Goal: Information Seeking & Learning: Learn about a topic

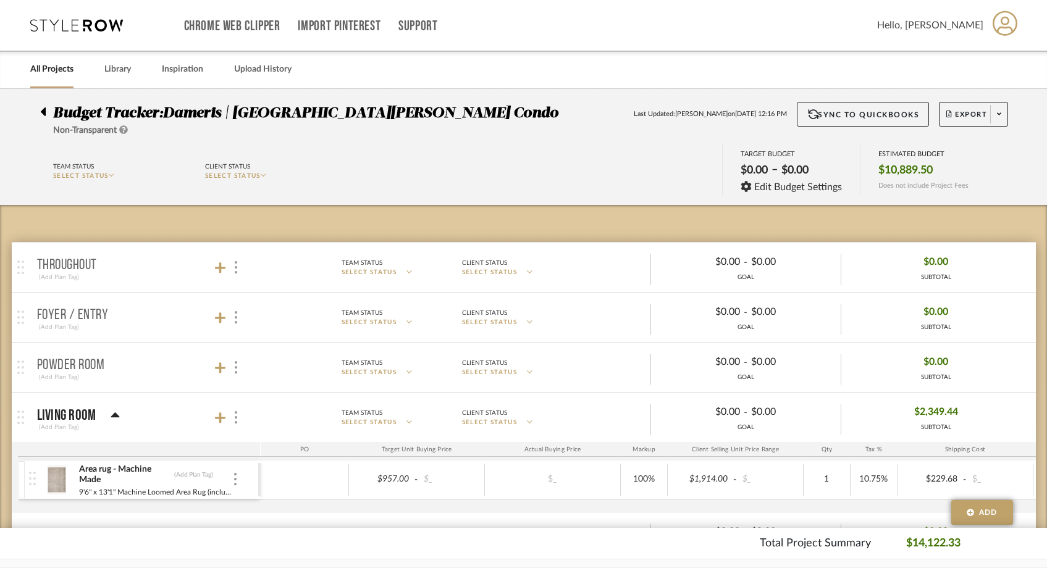
click at [54, 78] on div "All Projects" at bounding box center [51, 70] width 43 height 38
click at [56, 67] on link "All Projects" at bounding box center [51, 69] width 43 height 17
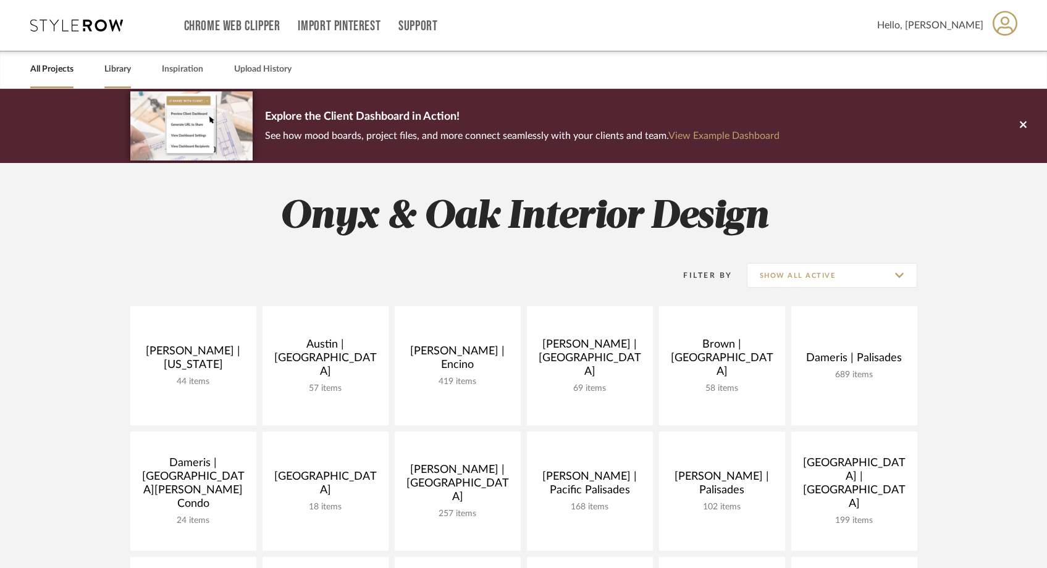
click at [121, 68] on link "Library" at bounding box center [117, 69] width 27 height 17
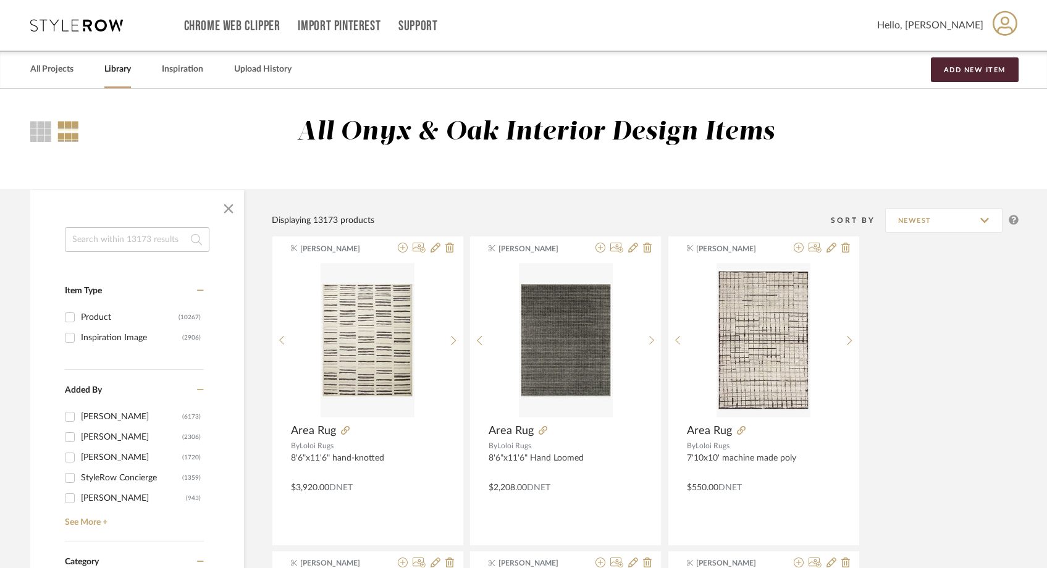
click at [114, 239] on input at bounding box center [137, 239] width 145 height 25
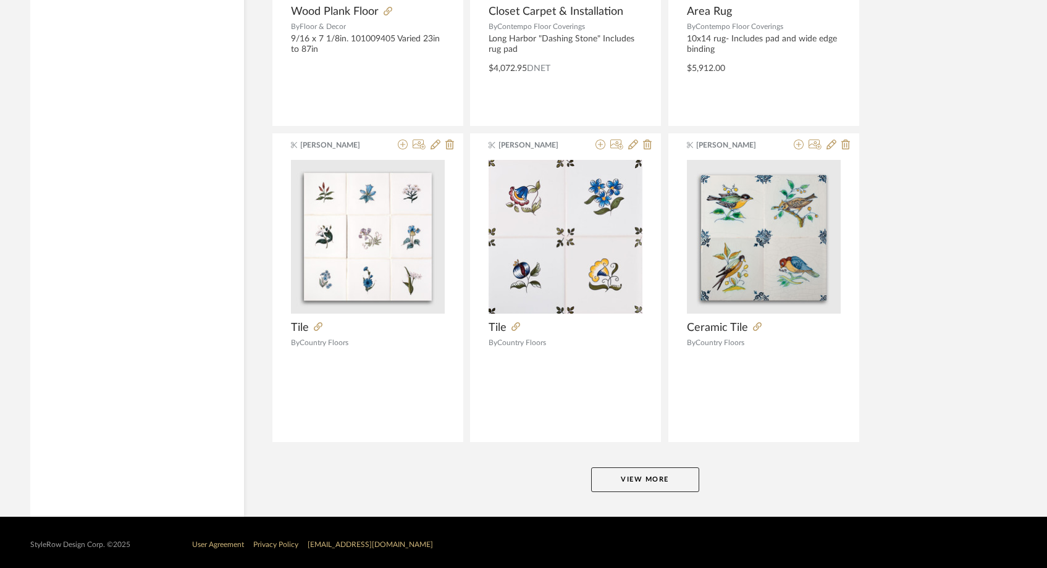
scroll to position [3620, 0]
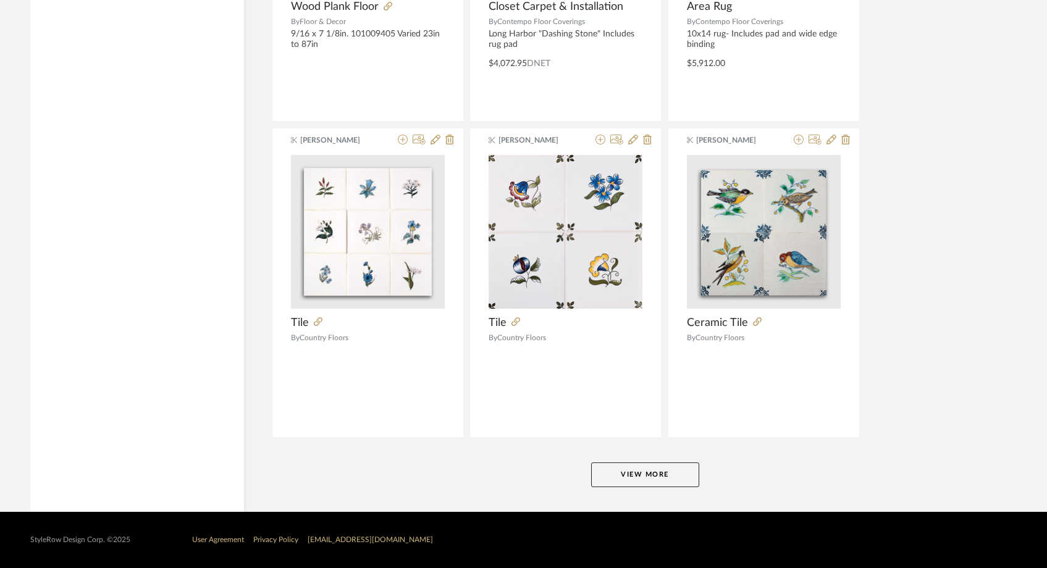
click at [652, 475] on button "View More" at bounding box center [645, 475] width 108 height 25
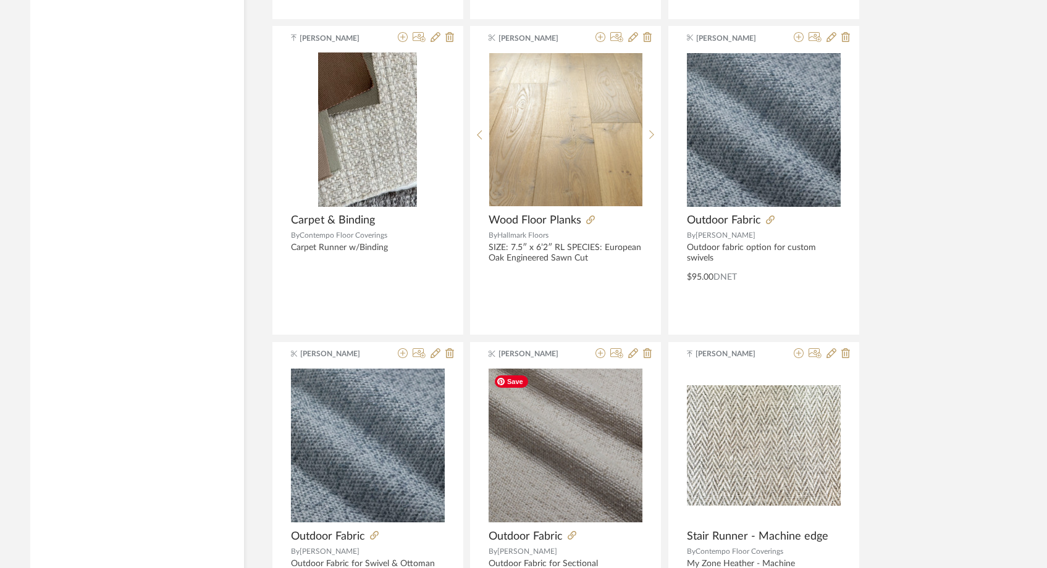
scroll to position [4689, 0]
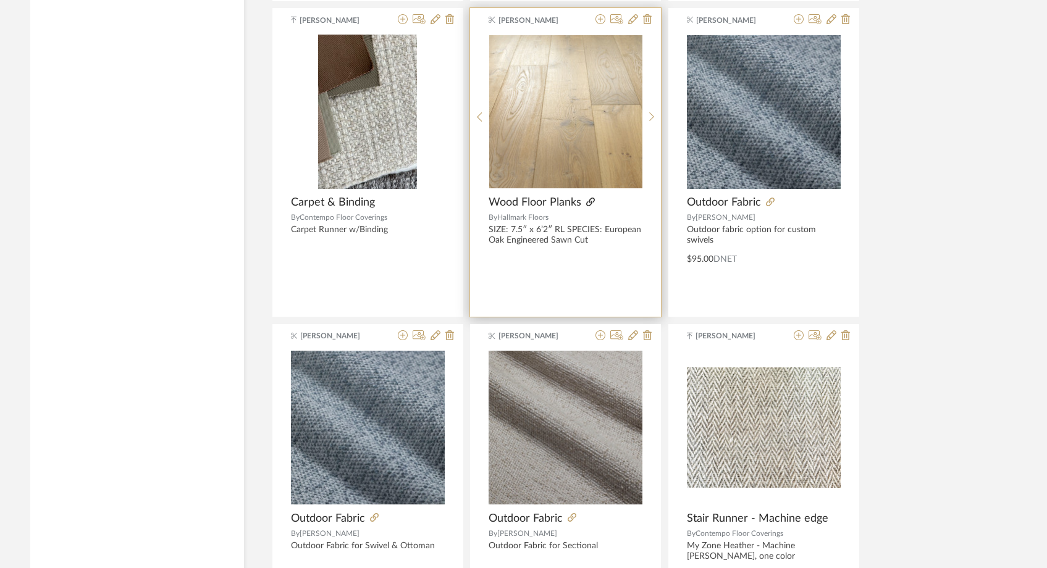
click at [592, 202] on icon at bounding box center [590, 202] width 9 height 9
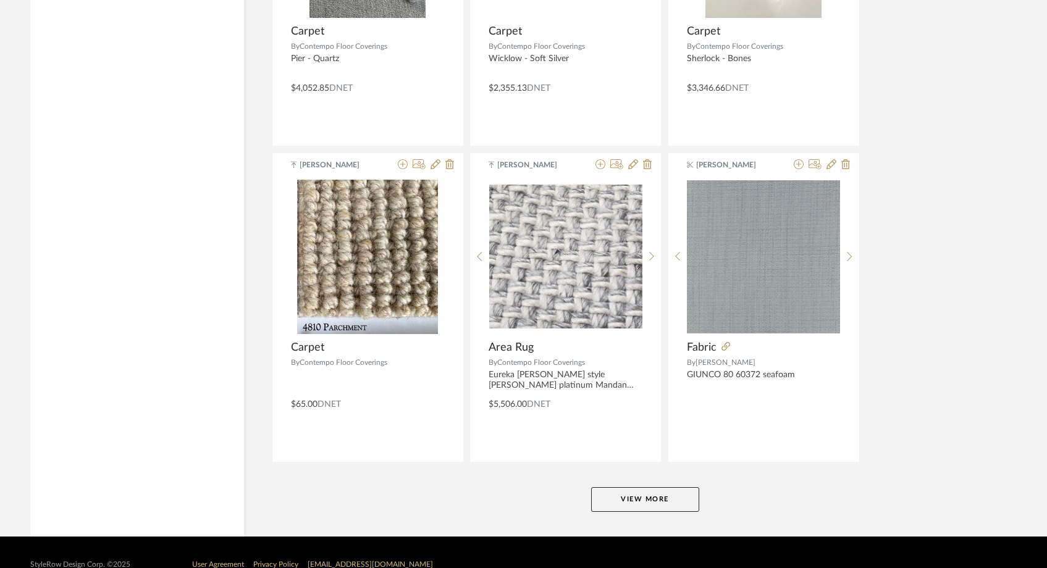
scroll to position [7413, 0]
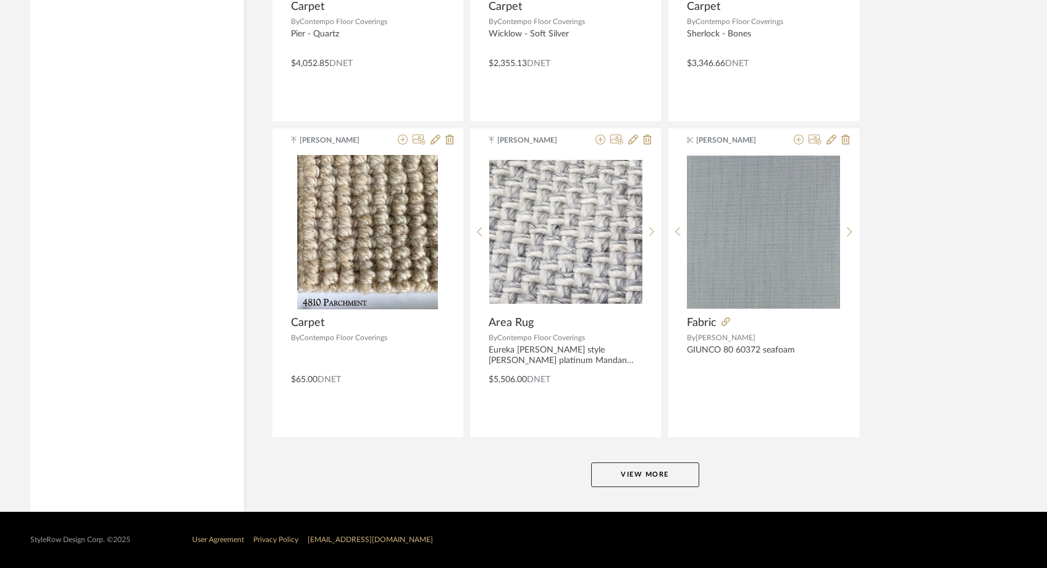
click at [638, 476] on button "View More" at bounding box center [645, 475] width 108 height 25
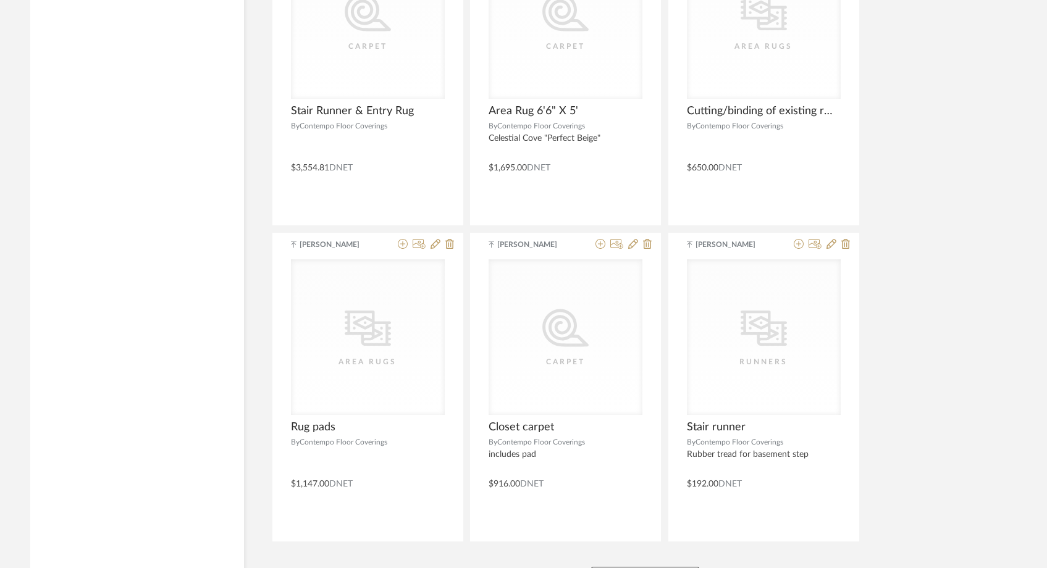
scroll to position [11205, 0]
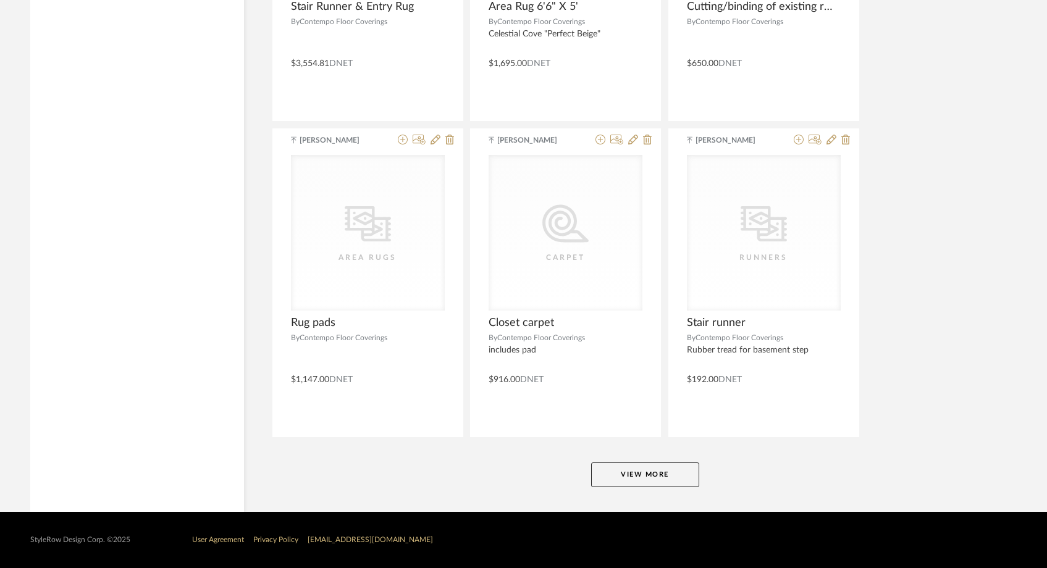
click at [638, 476] on button "View More" at bounding box center [645, 475] width 108 height 25
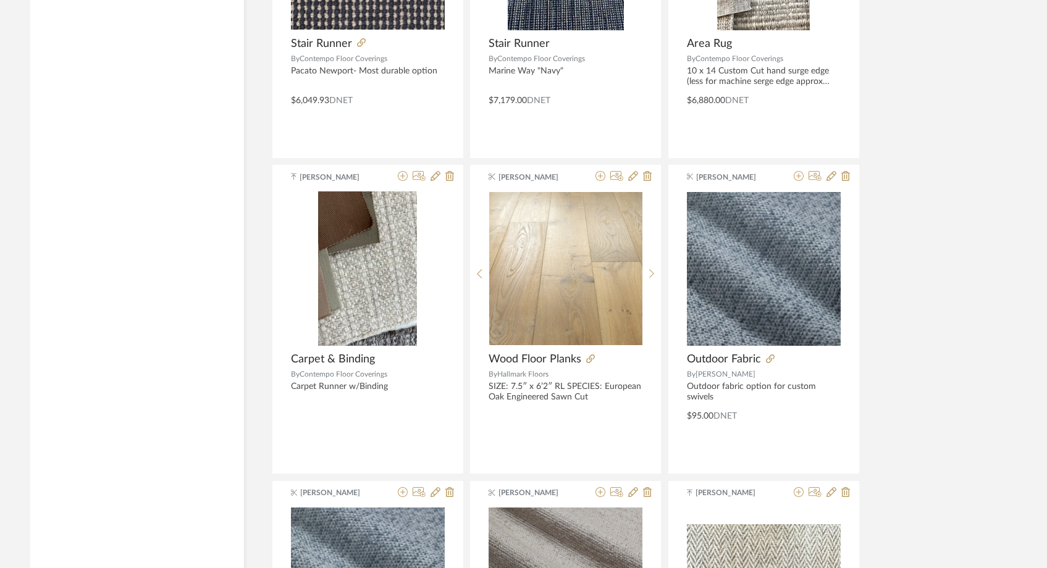
scroll to position [4534, 0]
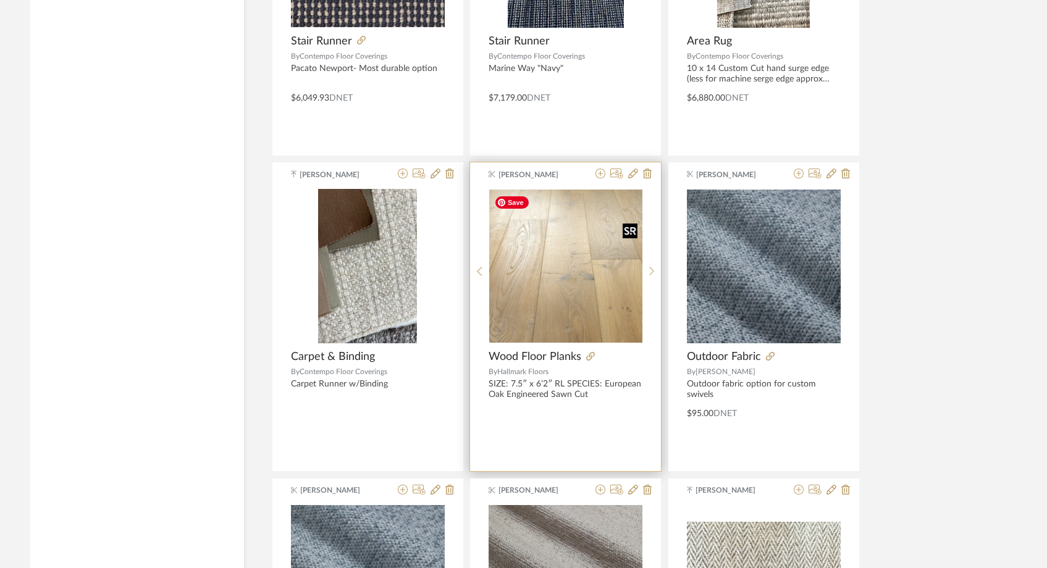
click at [569, 297] on img "0" at bounding box center [565, 266] width 153 height 153
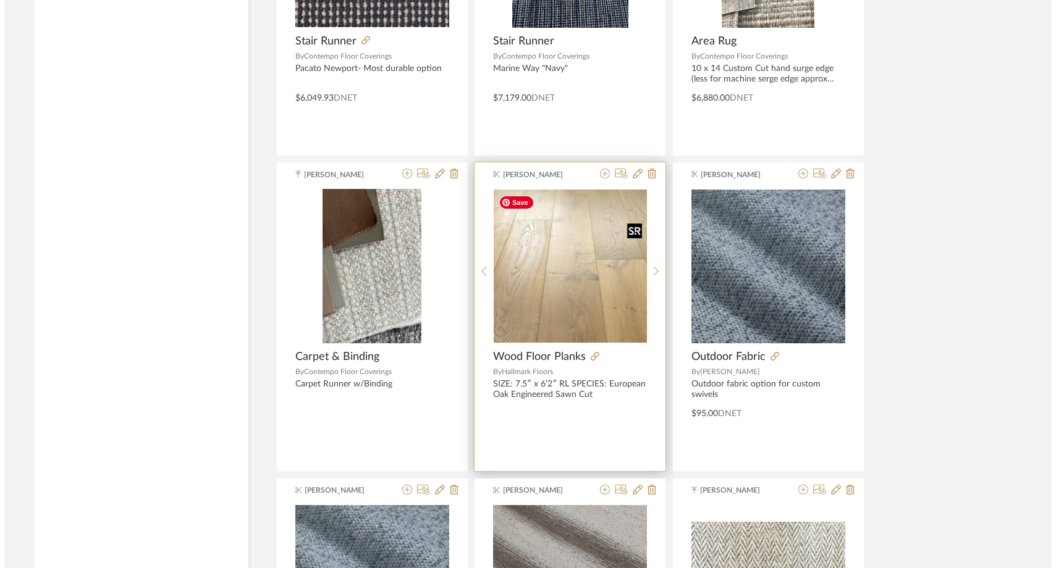
scroll to position [0, 0]
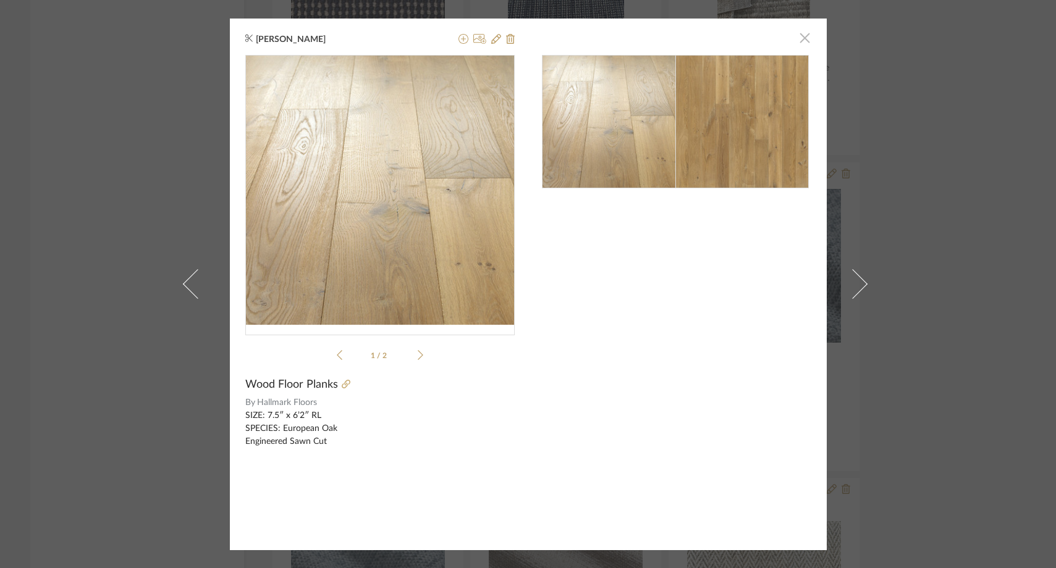
click at [797, 44] on span "button" at bounding box center [805, 38] width 25 height 25
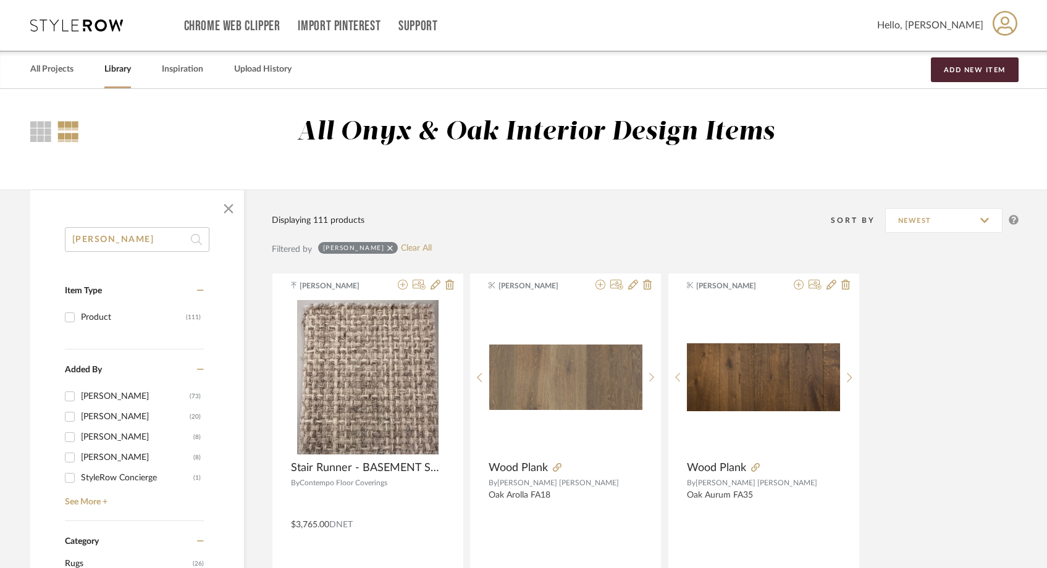
click at [150, 237] on input "[PERSON_NAME]" at bounding box center [137, 239] width 145 height 25
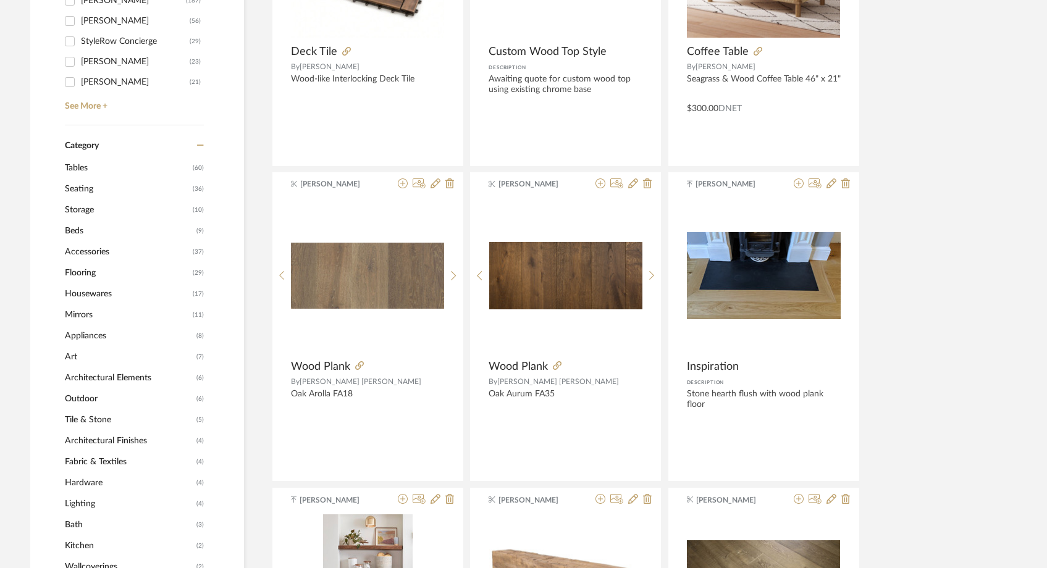
scroll to position [419, 0]
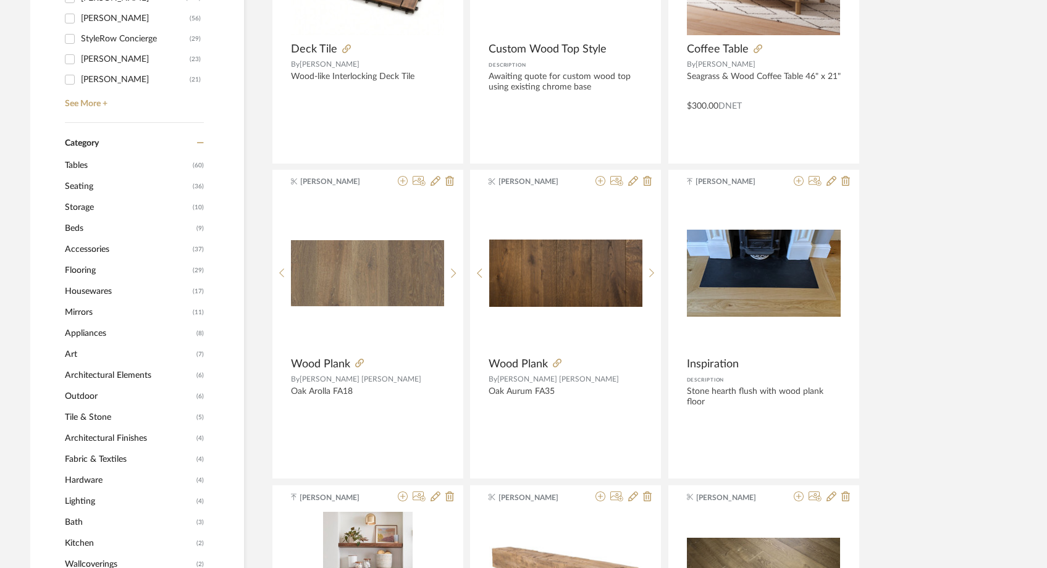
type input "wood"
click at [86, 272] on span "Flooring" at bounding box center [127, 270] width 125 height 21
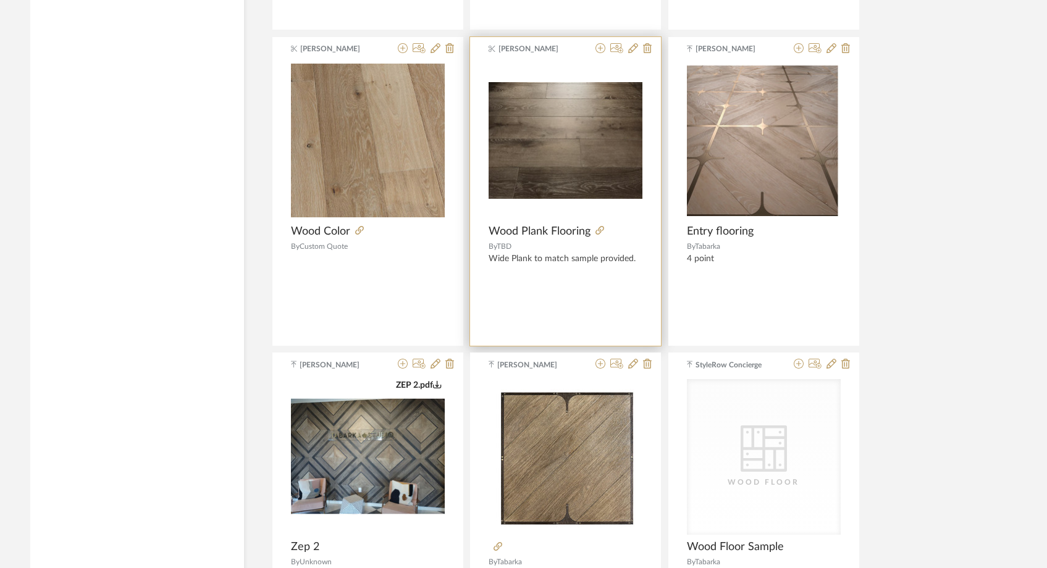
scroll to position [2450, 0]
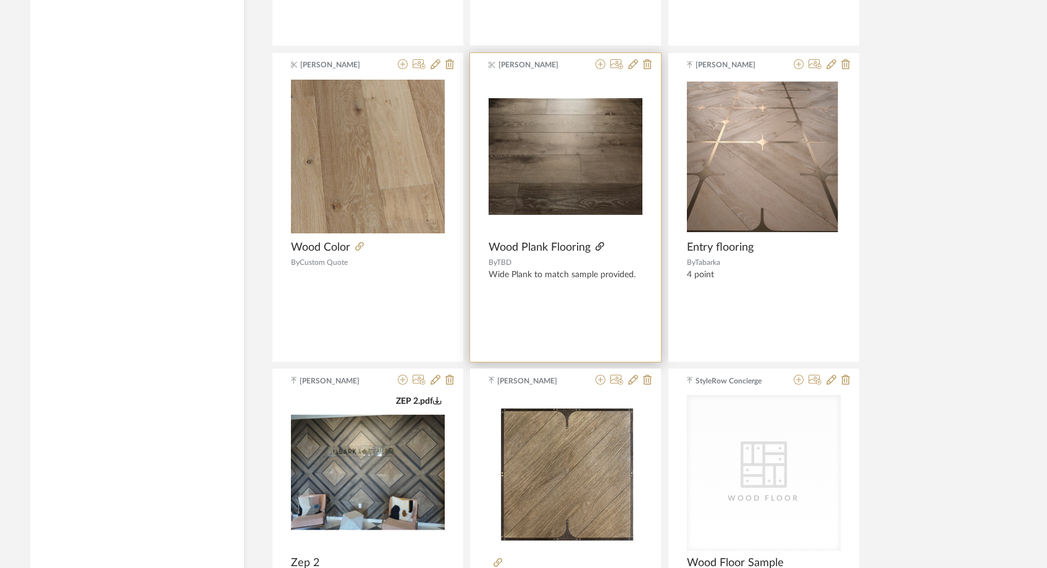
click at [597, 248] on icon at bounding box center [600, 246] width 9 height 9
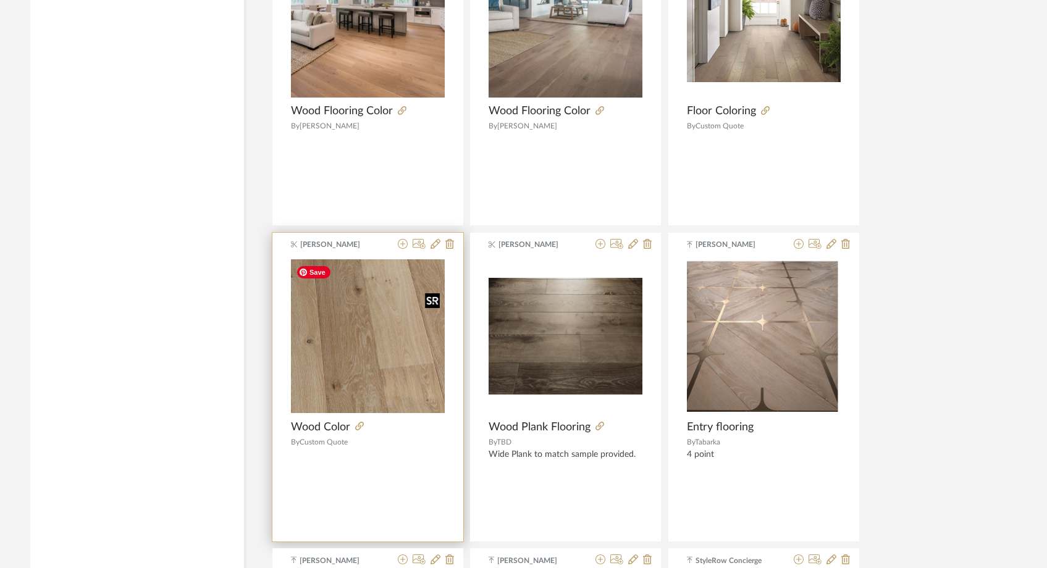
scroll to position [2261, 0]
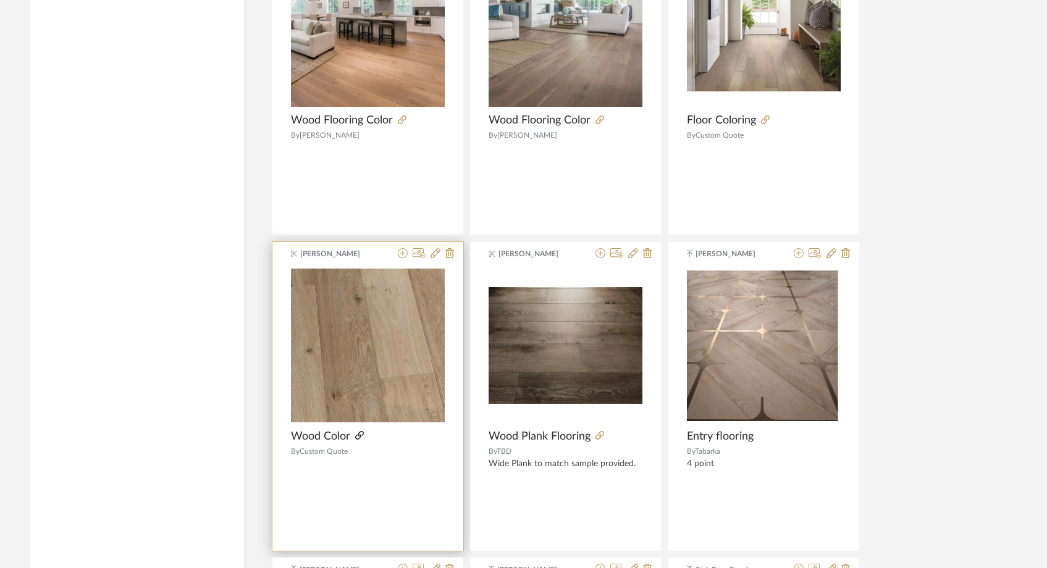
click at [359, 434] on icon at bounding box center [359, 435] width 9 height 9
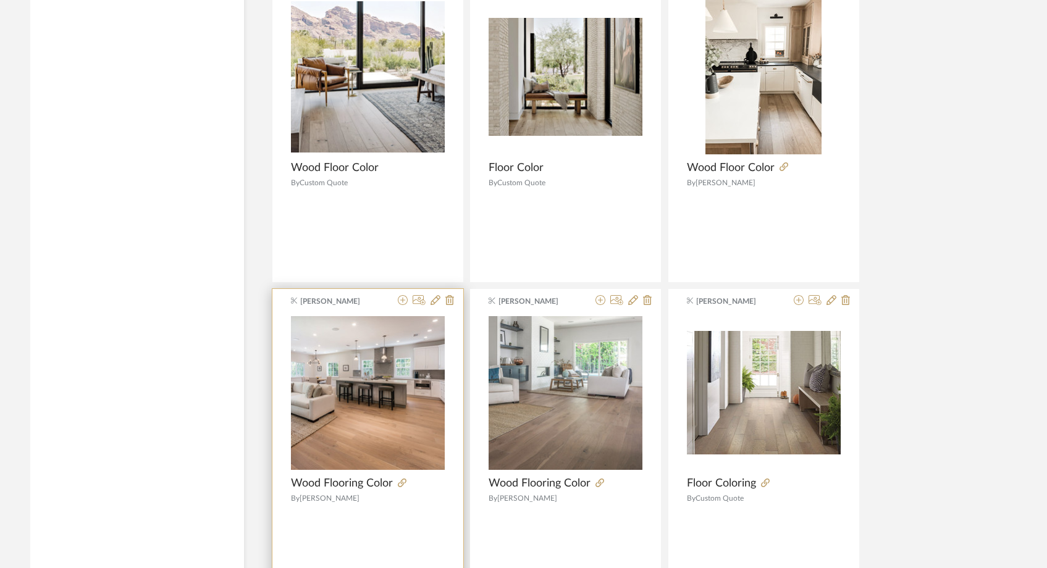
scroll to position [1879, 0]
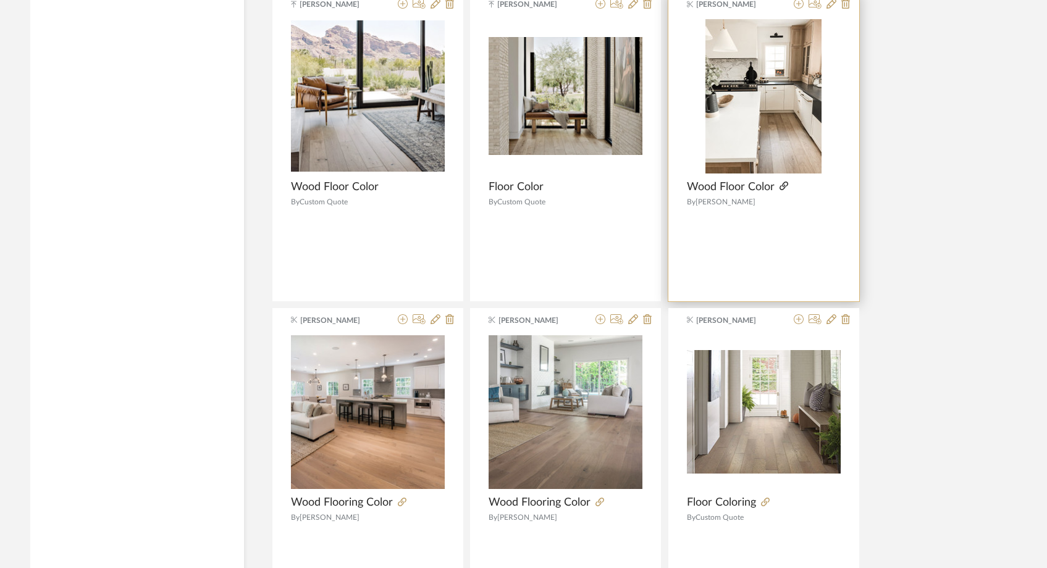
click at [784, 188] on icon at bounding box center [784, 186] width 9 height 9
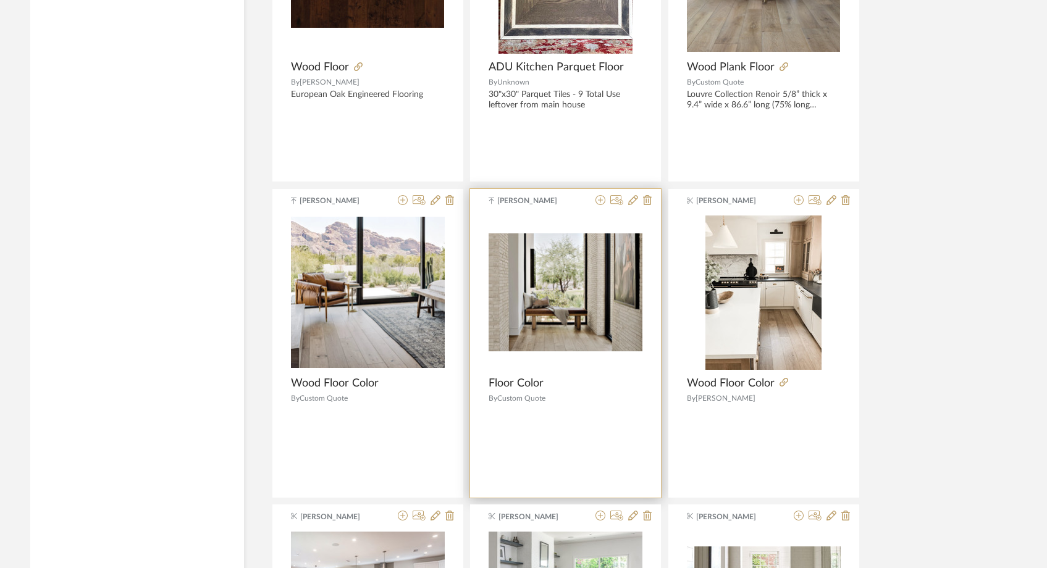
scroll to position [1683, 0]
